Goal: Find specific page/section: Find specific page/section

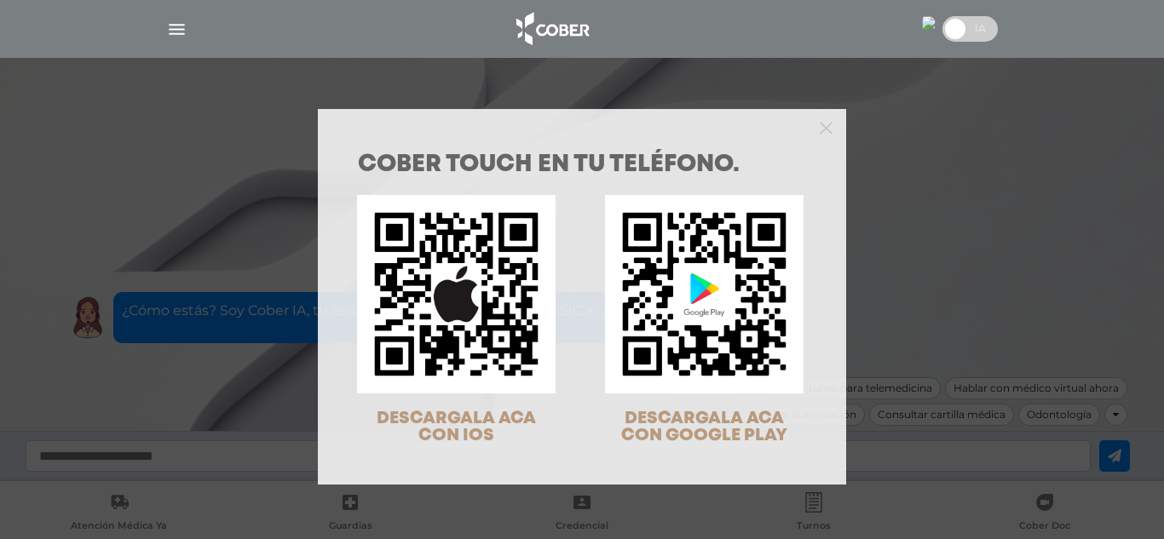
click at [830, 120] on div at bounding box center [582, 126] width 528 height 34
click at [821, 136] on div at bounding box center [582, 126] width 528 height 34
click at [820, 124] on icon "Close" at bounding box center [826, 128] width 13 height 13
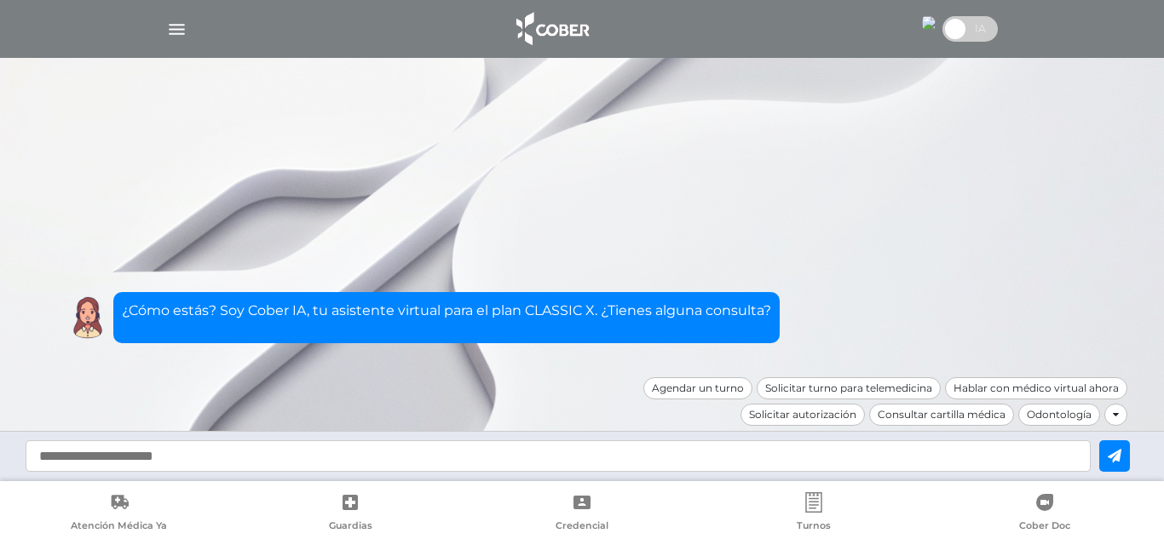
click at [172, 25] on img "button" at bounding box center [176, 29] width 21 height 21
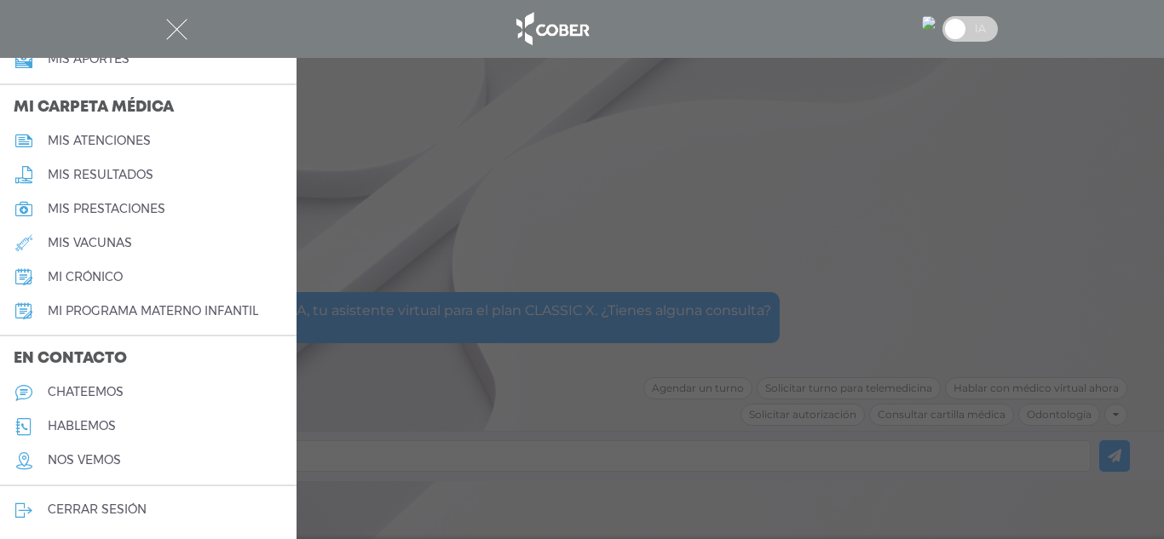
scroll to position [775, 0]
click at [117, 456] on h5 "nos vemos" at bounding box center [84, 459] width 73 height 14
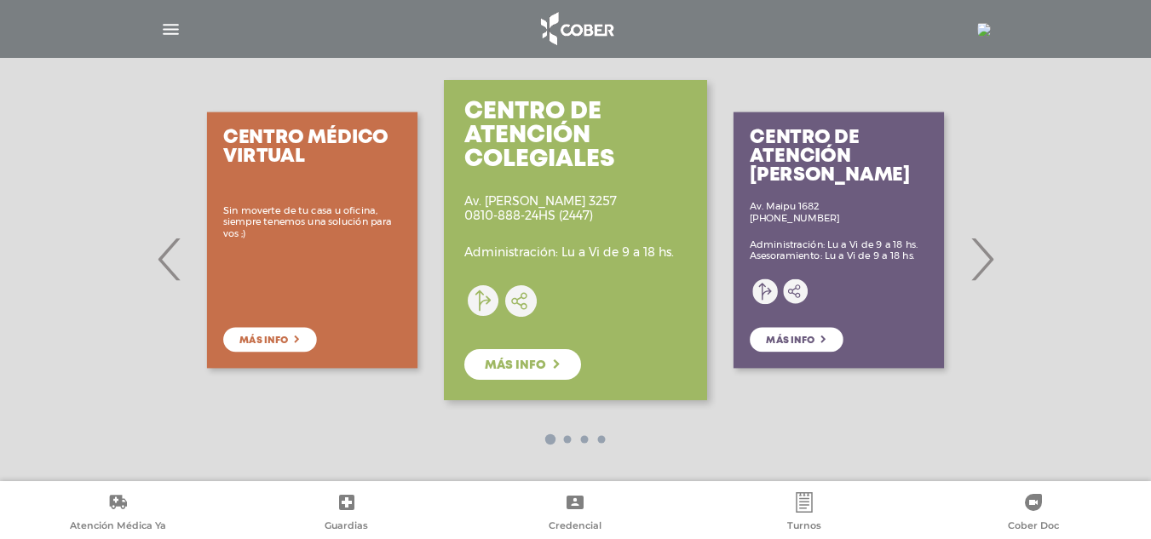
scroll to position [296, 0]
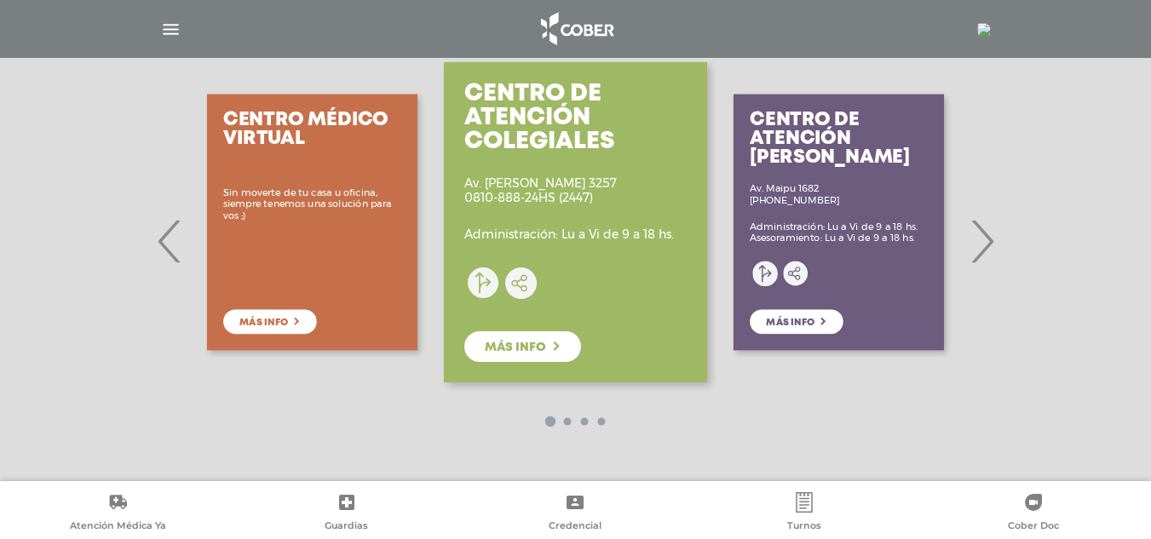
click at [986, 249] on span "›" at bounding box center [981, 241] width 33 height 92
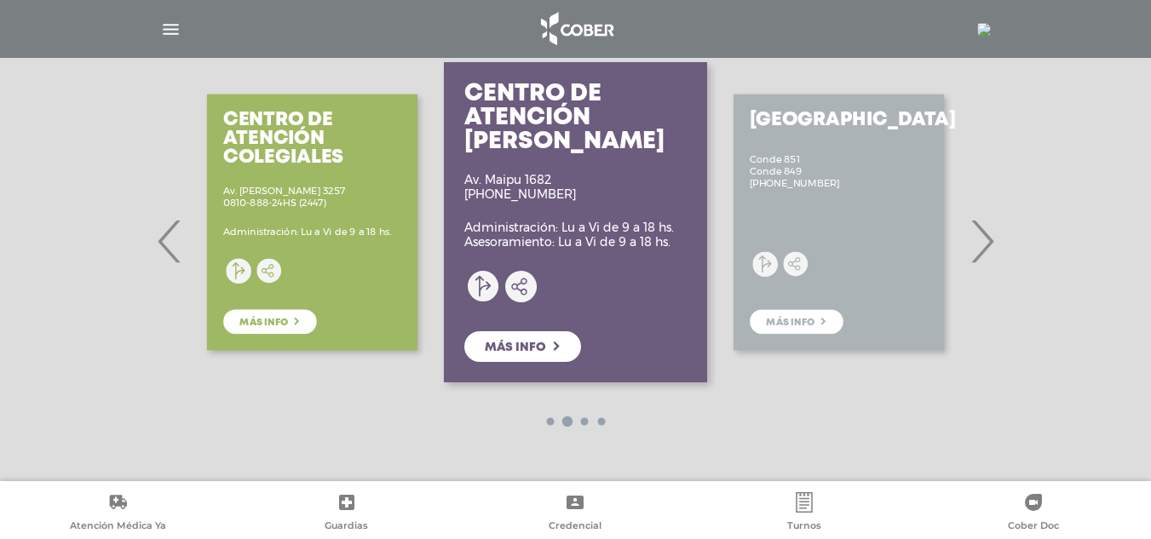
click at [985, 247] on span "›" at bounding box center [981, 241] width 33 height 92
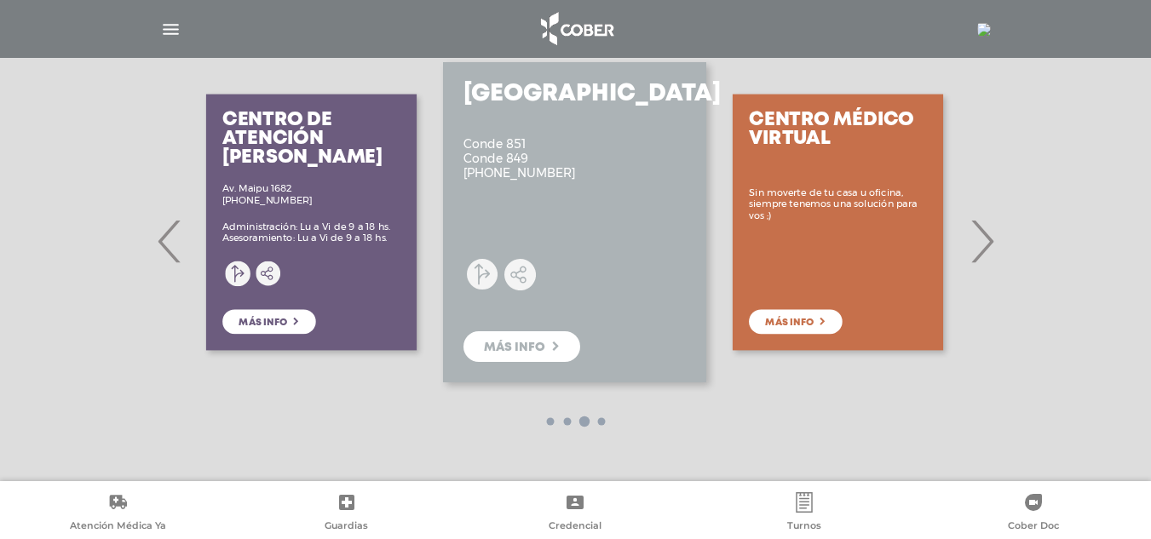
click at [984, 247] on span "›" at bounding box center [981, 241] width 33 height 92
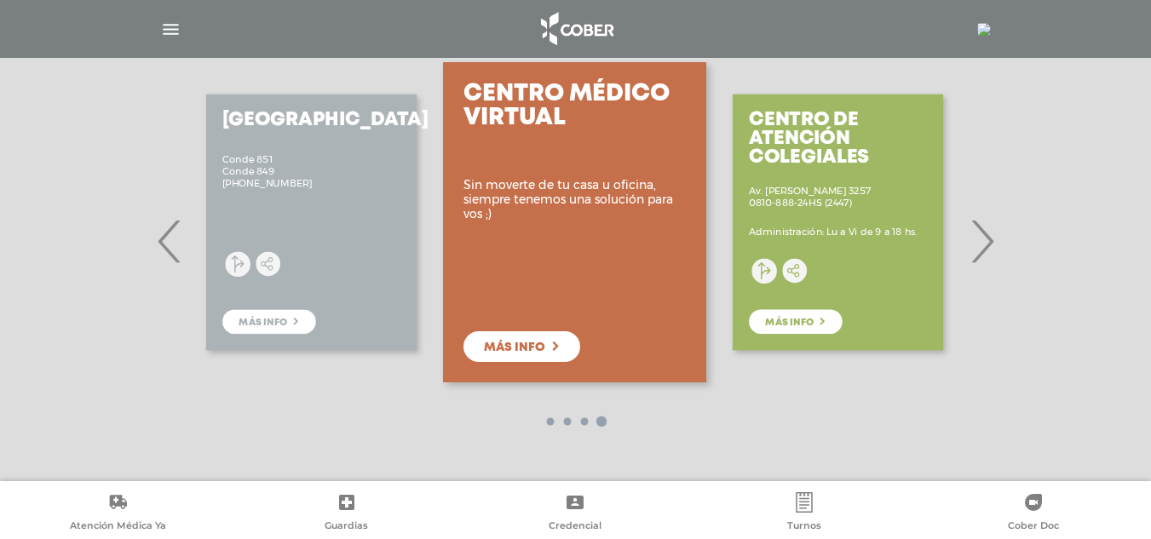
click at [984, 247] on span "›" at bounding box center [981, 241] width 33 height 92
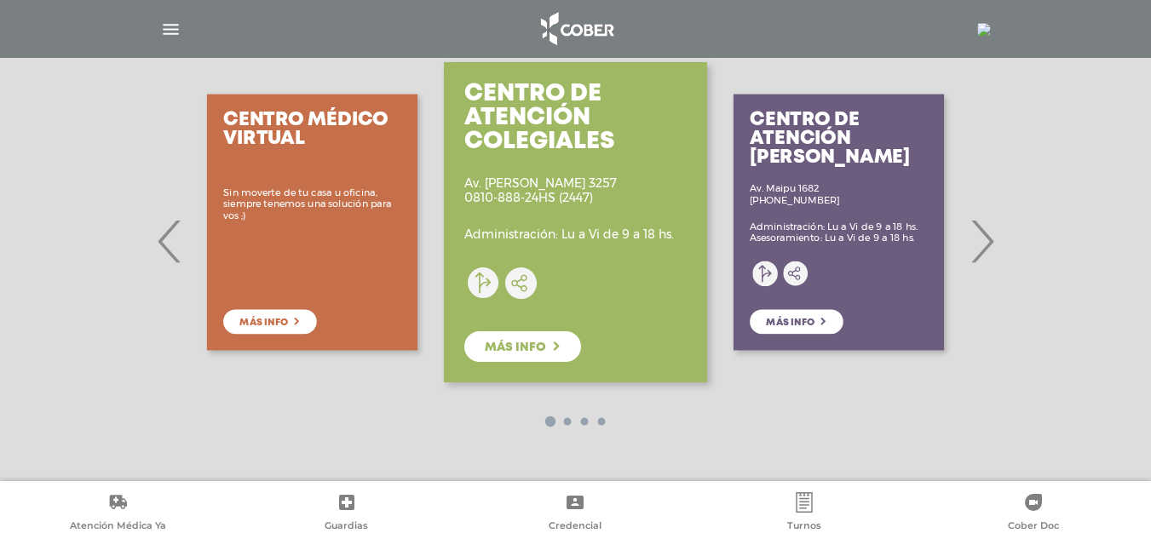
click at [168, 26] on img "button" at bounding box center [170, 29] width 21 height 21
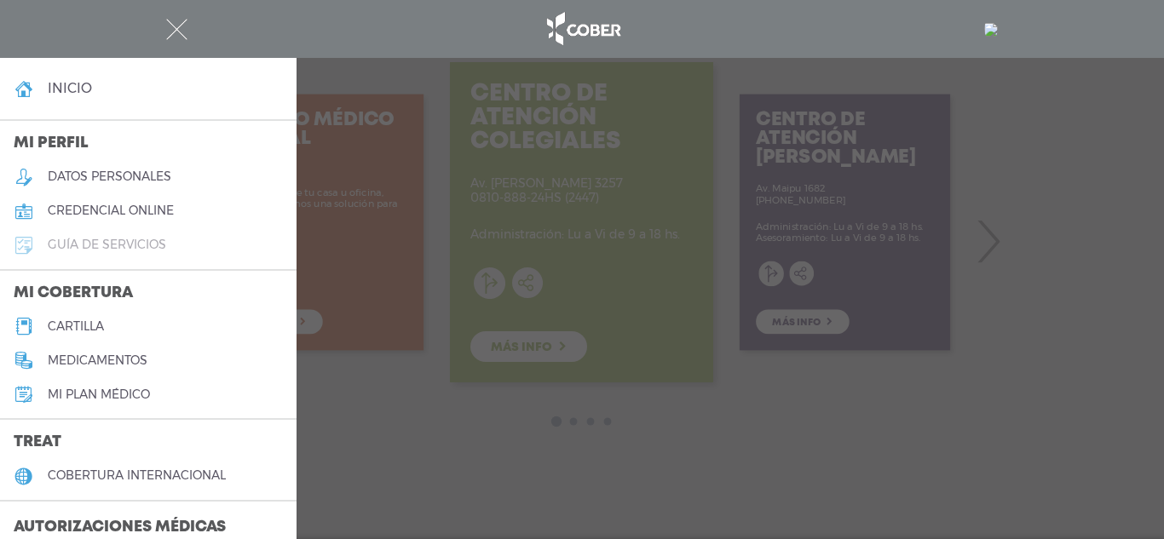
click at [170, 256] on link "guía de servicios" at bounding box center [148, 245] width 297 height 34
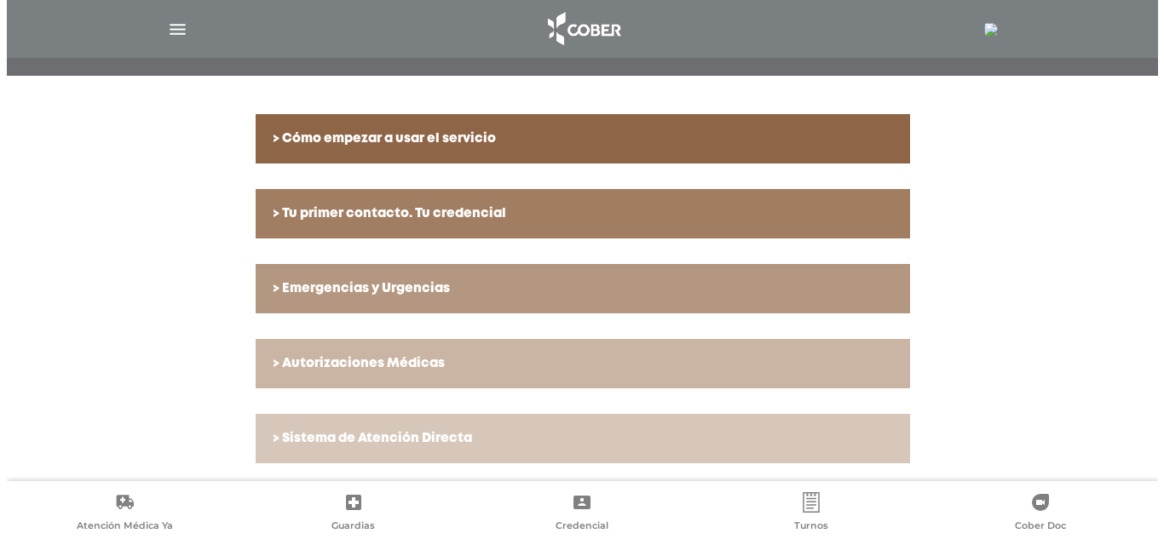
scroll to position [85, 0]
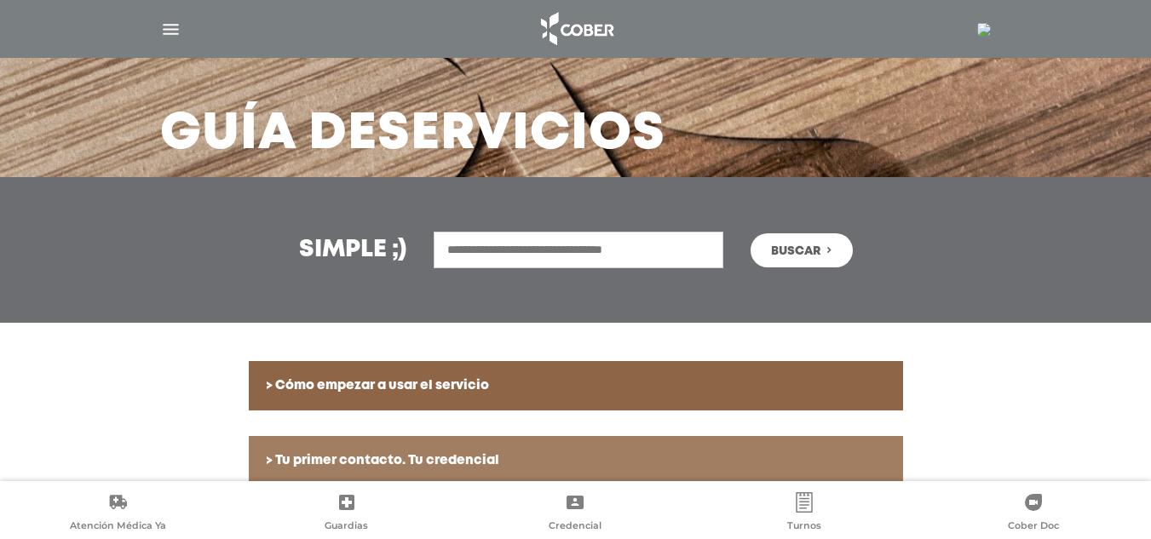
click at [176, 33] on img "button" at bounding box center [170, 29] width 21 height 21
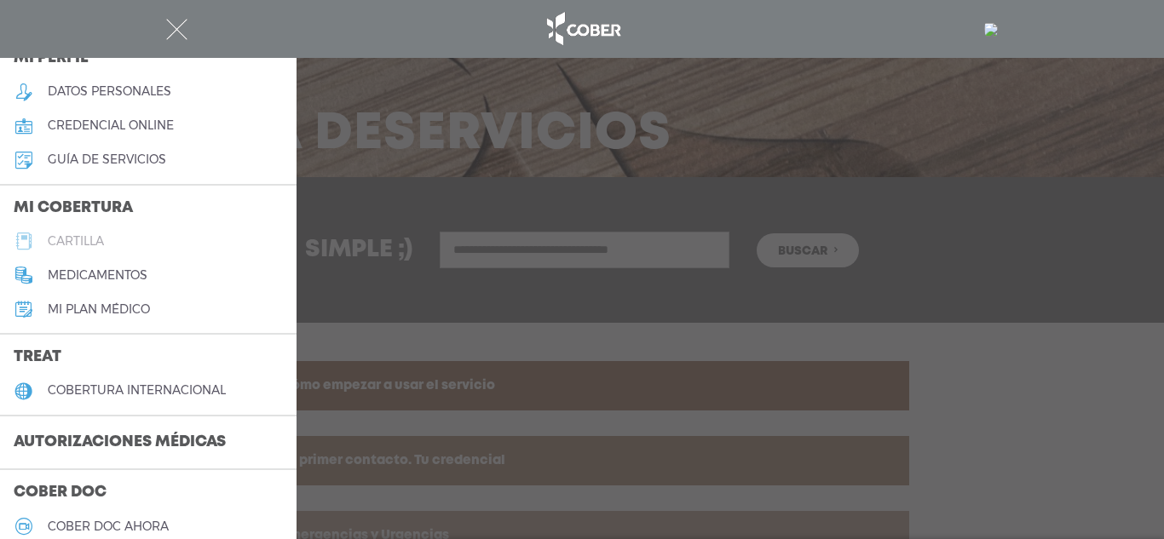
click at [94, 242] on h5 "cartilla" at bounding box center [76, 241] width 56 height 14
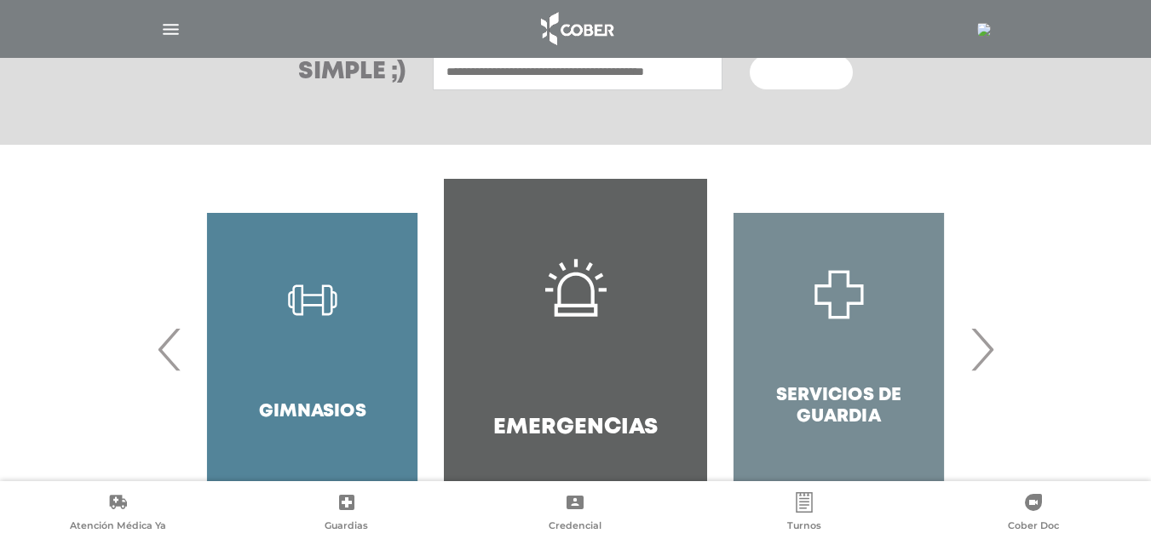
scroll to position [336, 0]
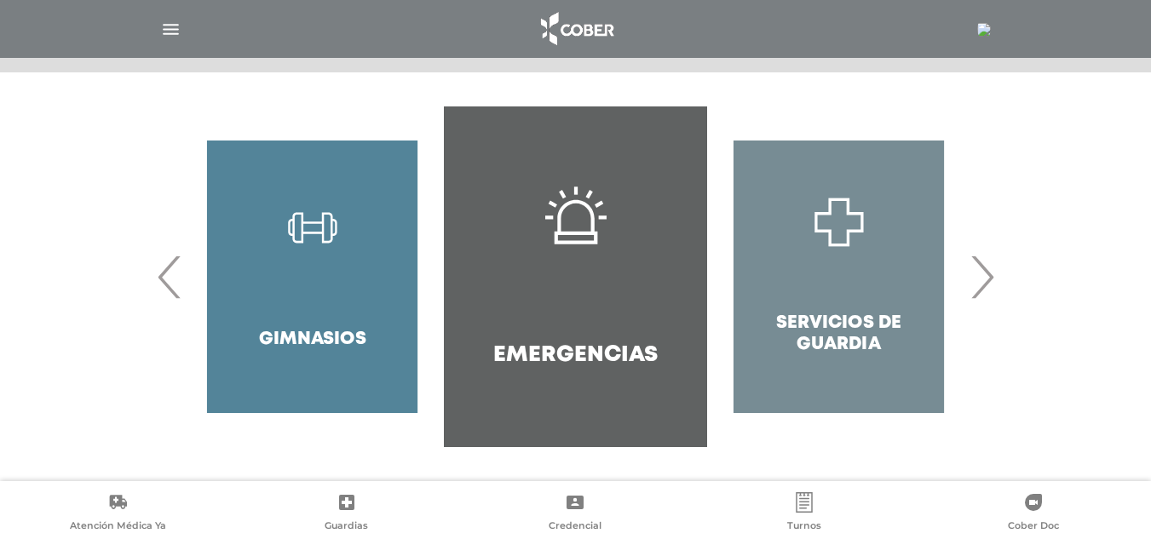
click at [983, 285] on span "›" at bounding box center [981, 277] width 33 height 92
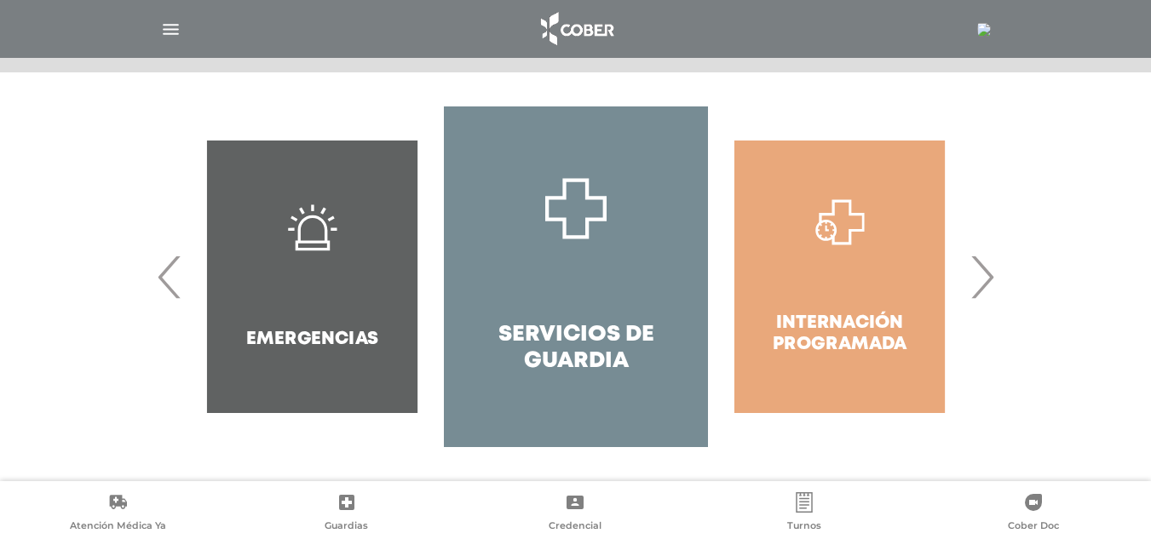
click at [985, 285] on span "›" at bounding box center [981, 277] width 33 height 92
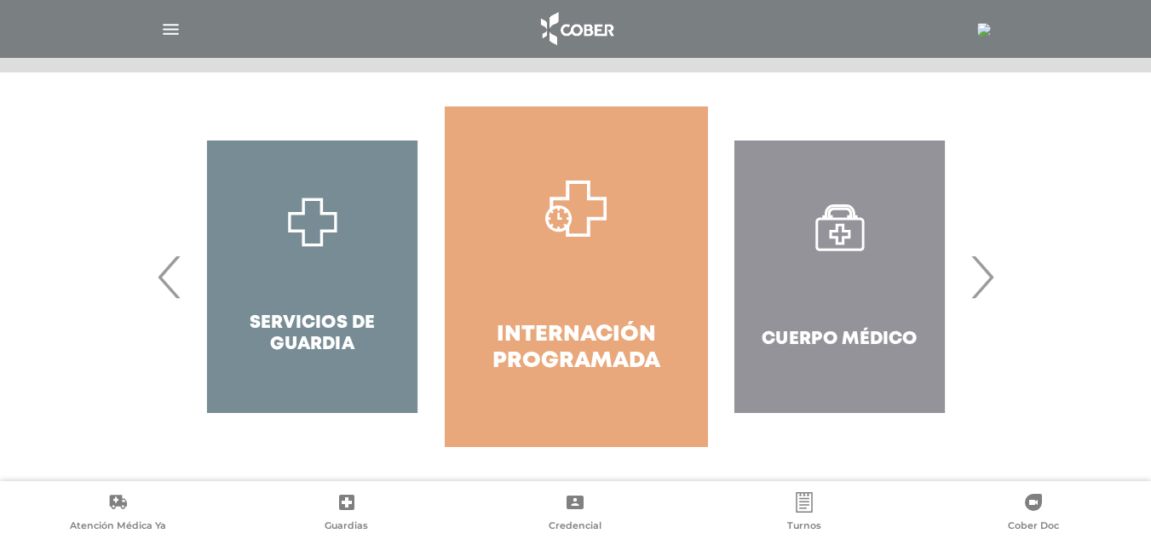
click at [985, 285] on span "›" at bounding box center [981, 277] width 33 height 92
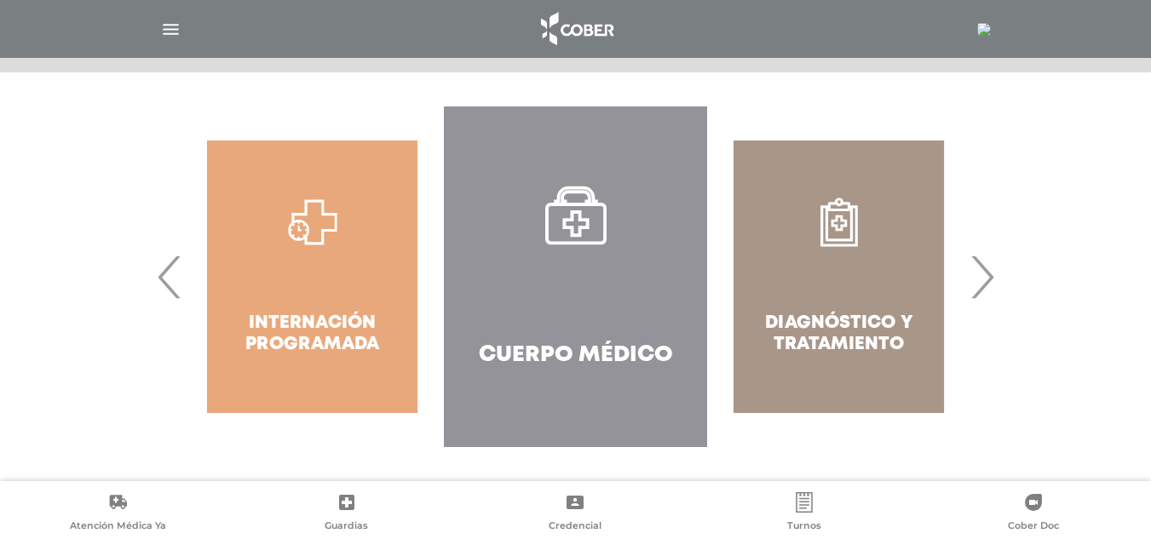
click at [984, 285] on span "›" at bounding box center [981, 277] width 33 height 92
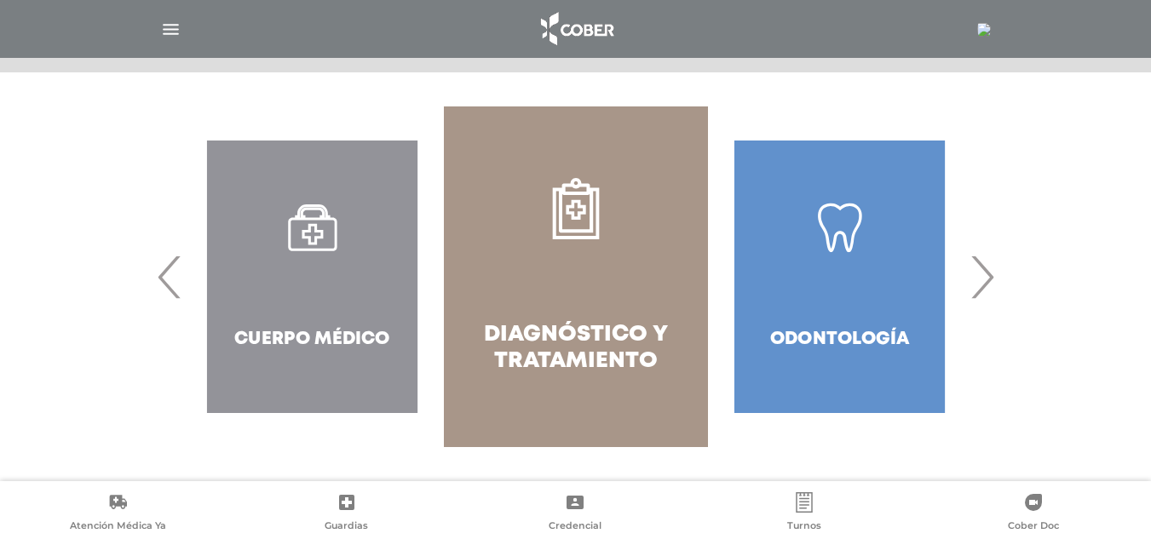
click at [984, 285] on span "›" at bounding box center [981, 277] width 33 height 92
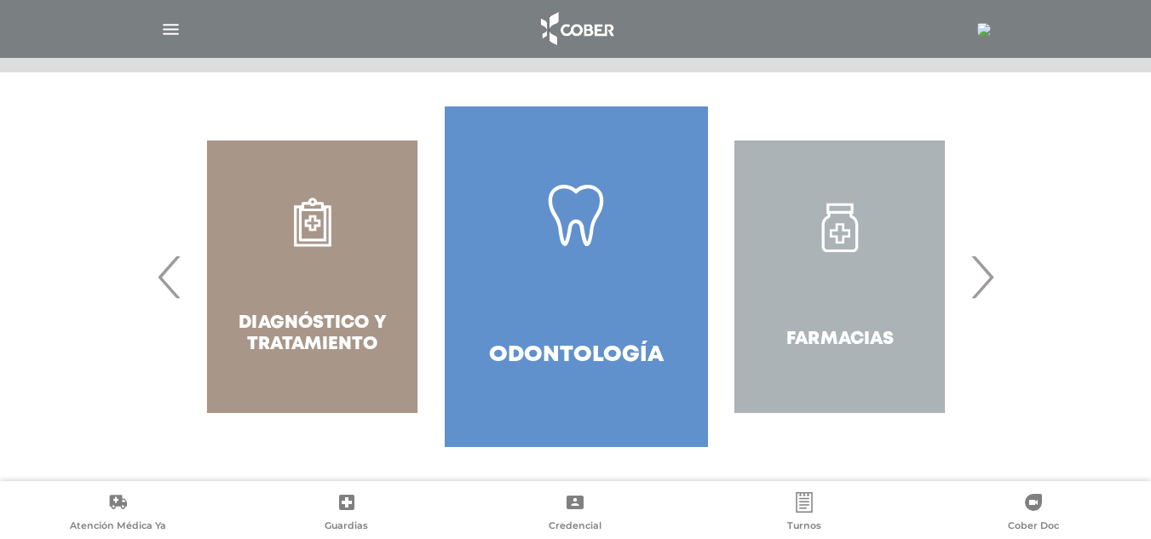
click at [984, 285] on span "›" at bounding box center [981, 277] width 33 height 92
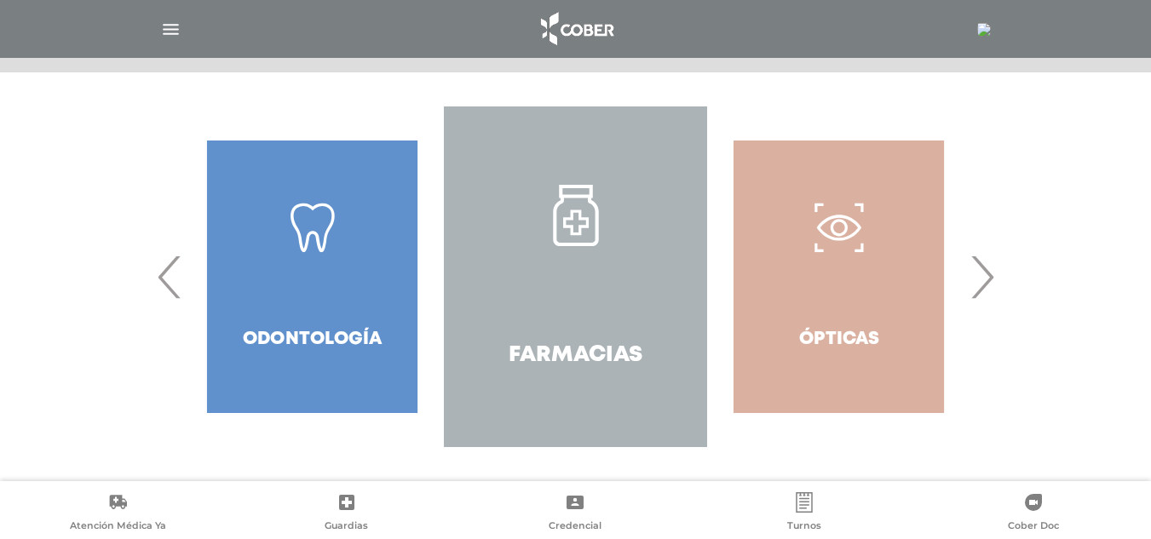
click at [984, 285] on span "›" at bounding box center [981, 277] width 33 height 92
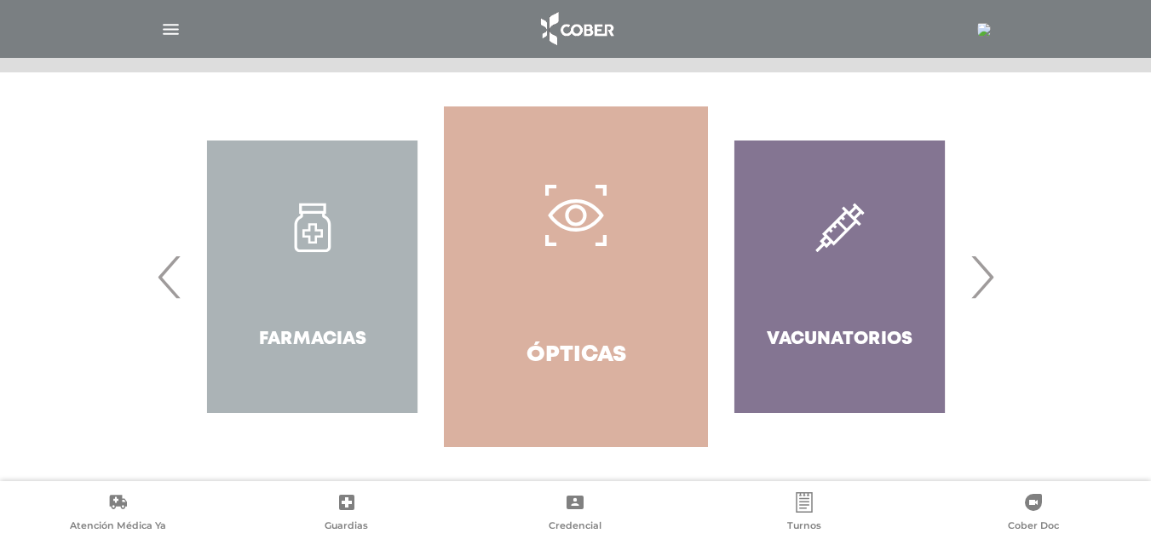
click at [984, 285] on span "›" at bounding box center [981, 277] width 33 height 92
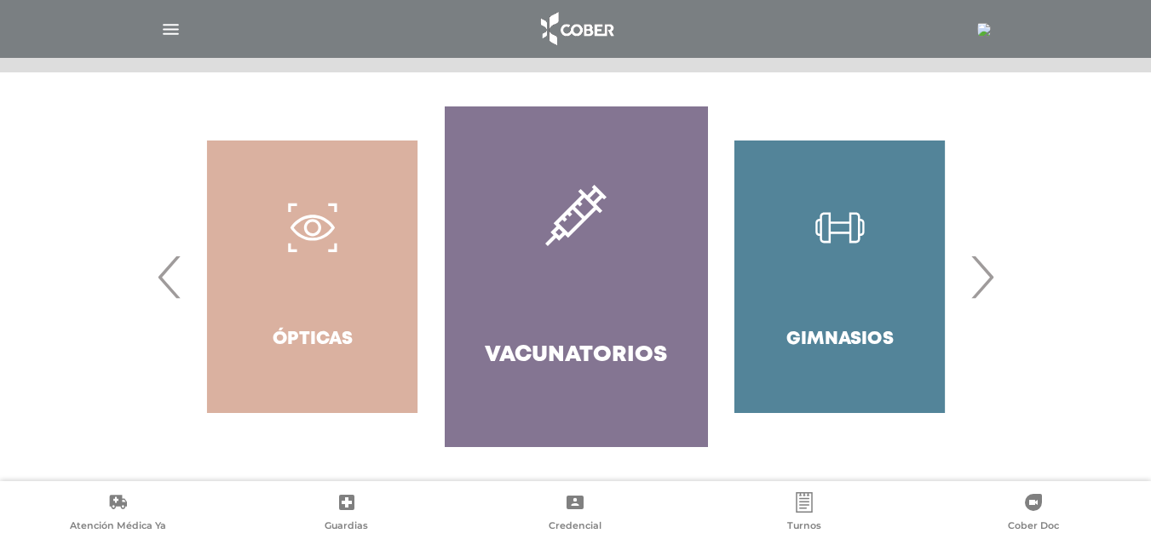
click at [984, 285] on span "›" at bounding box center [981, 277] width 33 height 92
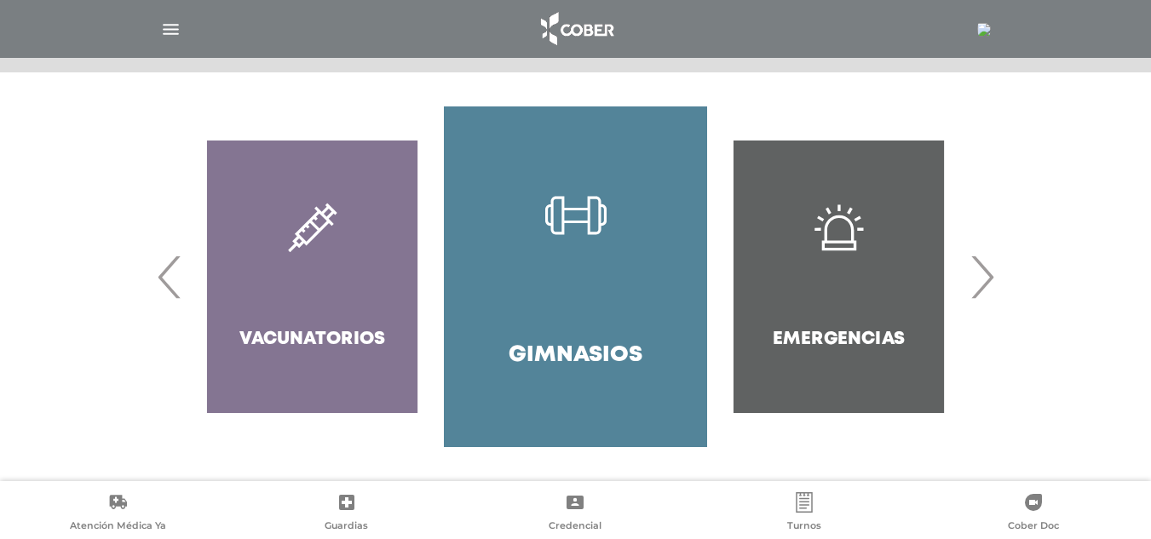
click at [984, 285] on span "›" at bounding box center [981, 277] width 33 height 92
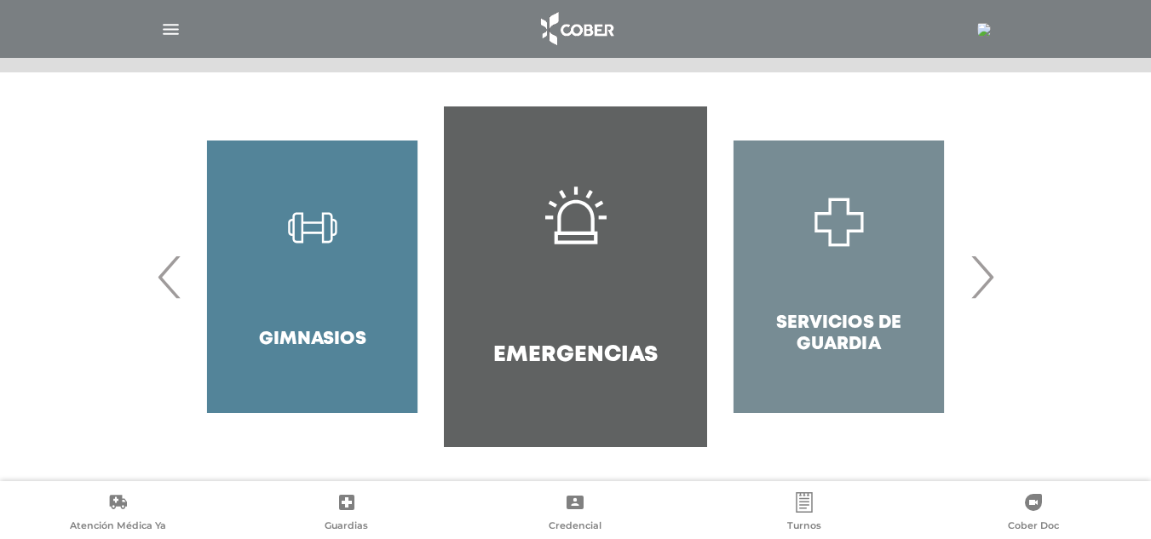
click at [984, 285] on span "›" at bounding box center [981, 277] width 33 height 92
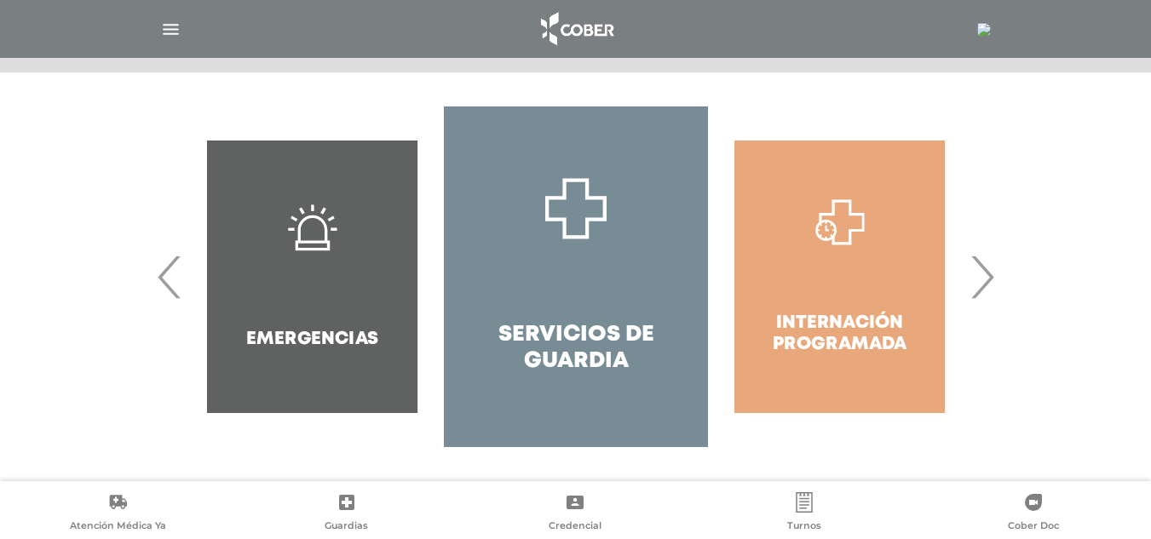
click at [984, 285] on span "›" at bounding box center [981, 277] width 33 height 92
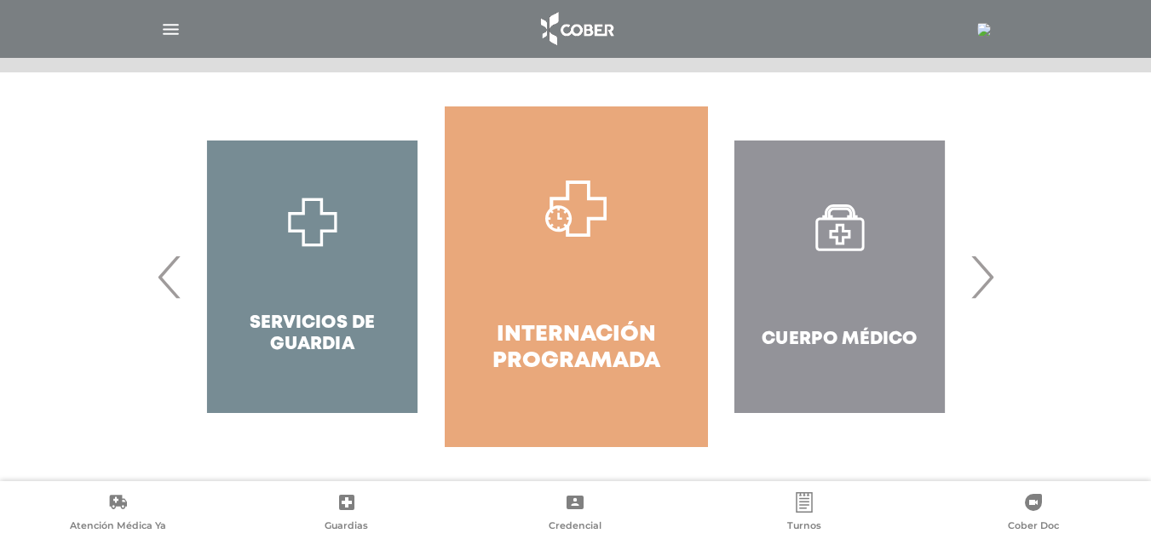
click at [983, 285] on span "›" at bounding box center [981, 277] width 33 height 92
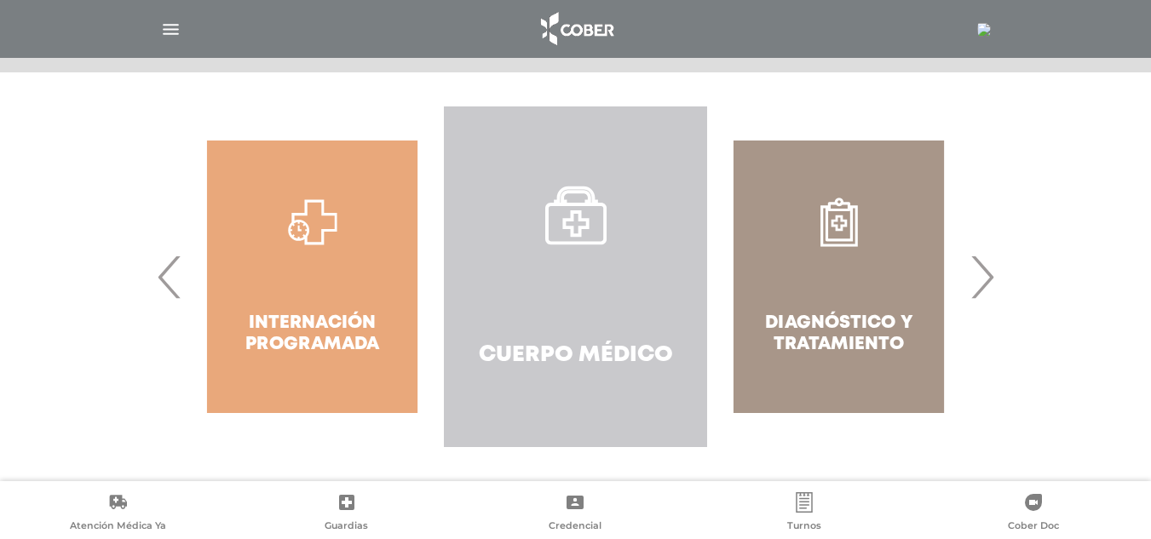
click at [591, 285] on link "Cuerpo Médico" at bounding box center [575, 277] width 263 height 341
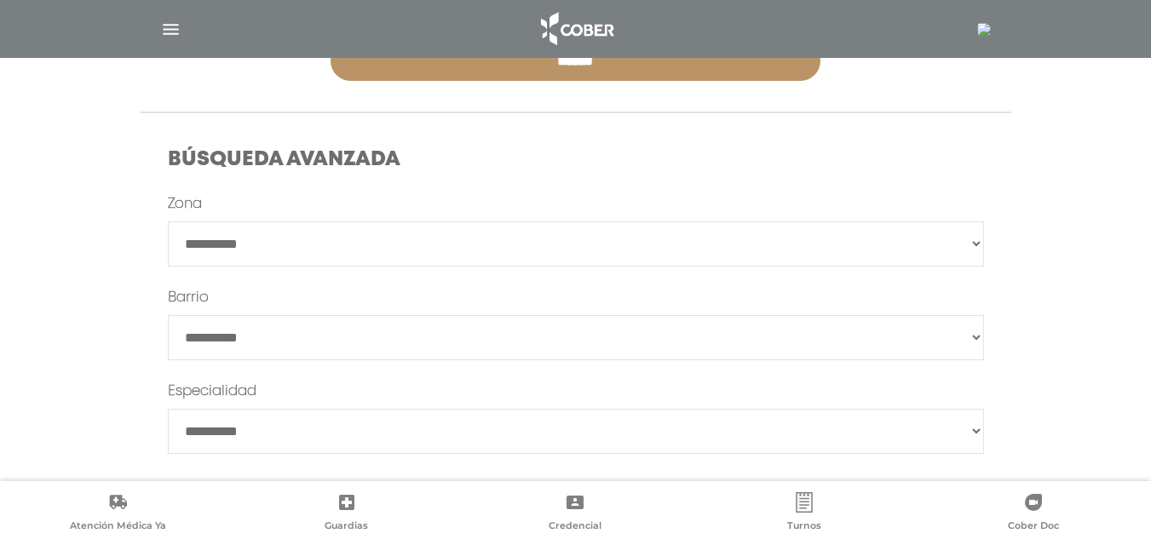
scroll to position [527, 0]
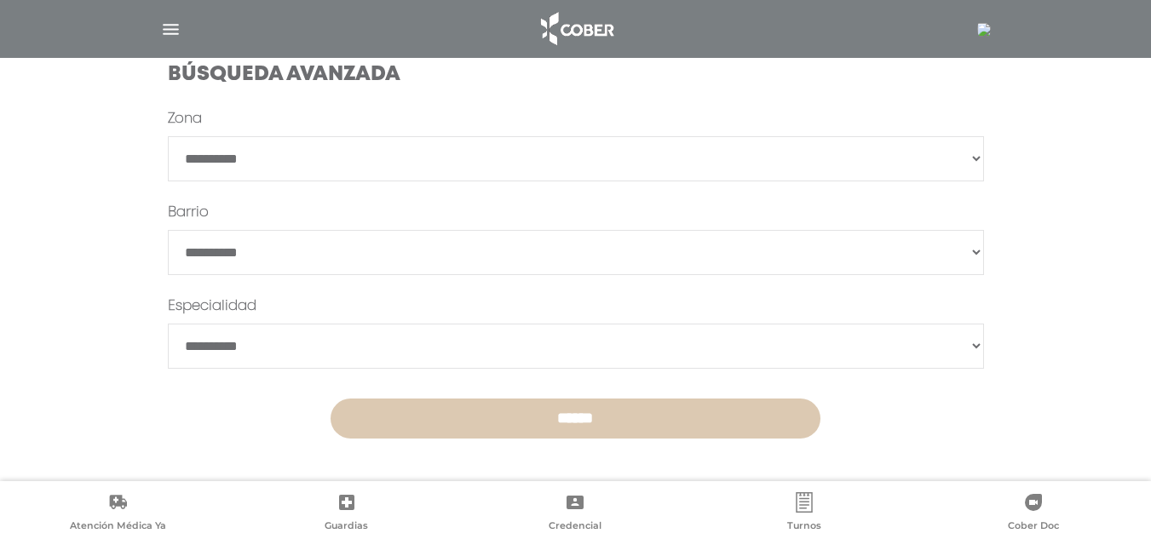
click at [707, 433] on input "******" at bounding box center [576, 419] width 490 height 40
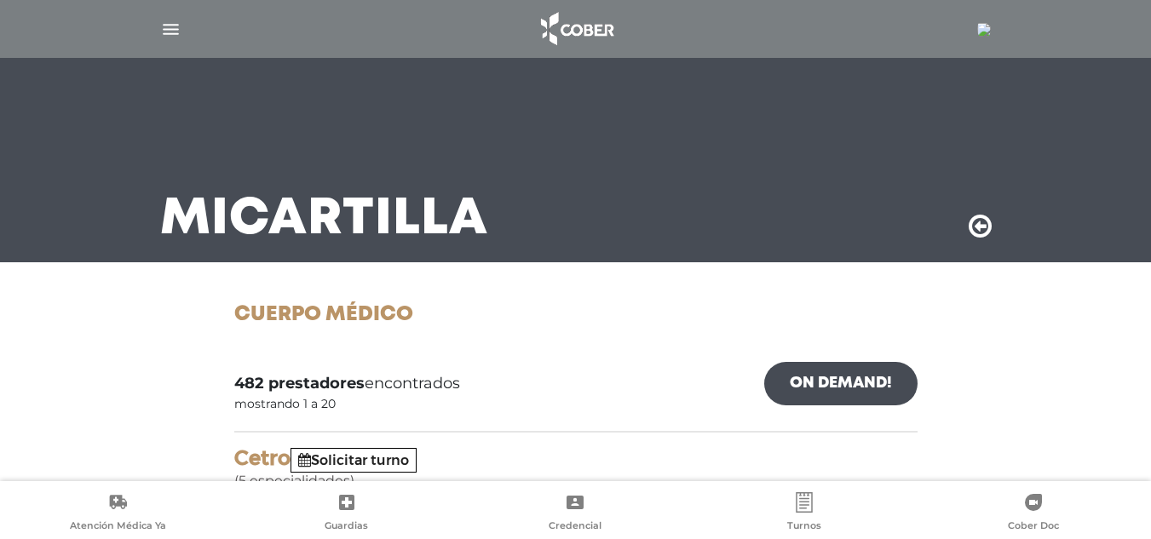
click at [891, 391] on link "On Demand!" at bounding box center [840, 383] width 153 height 43
drag, startPoint x: 781, startPoint y: 384, endPoint x: 945, endPoint y: 406, distance: 165.1
